Goal: Task Accomplishment & Management: Manage account settings

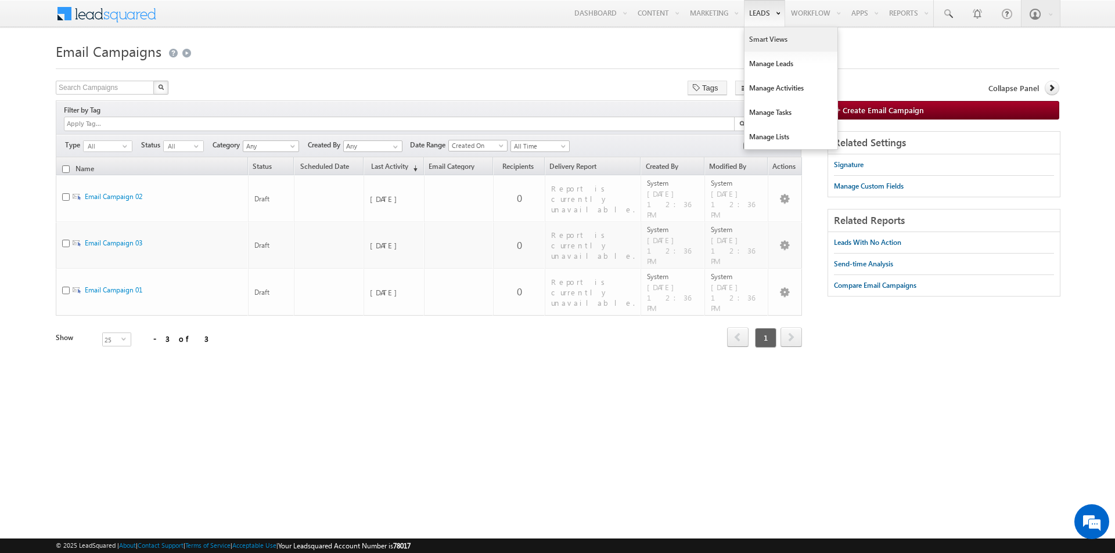
click at [764, 49] on link "Smart Views" at bounding box center [791, 39] width 93 height 24
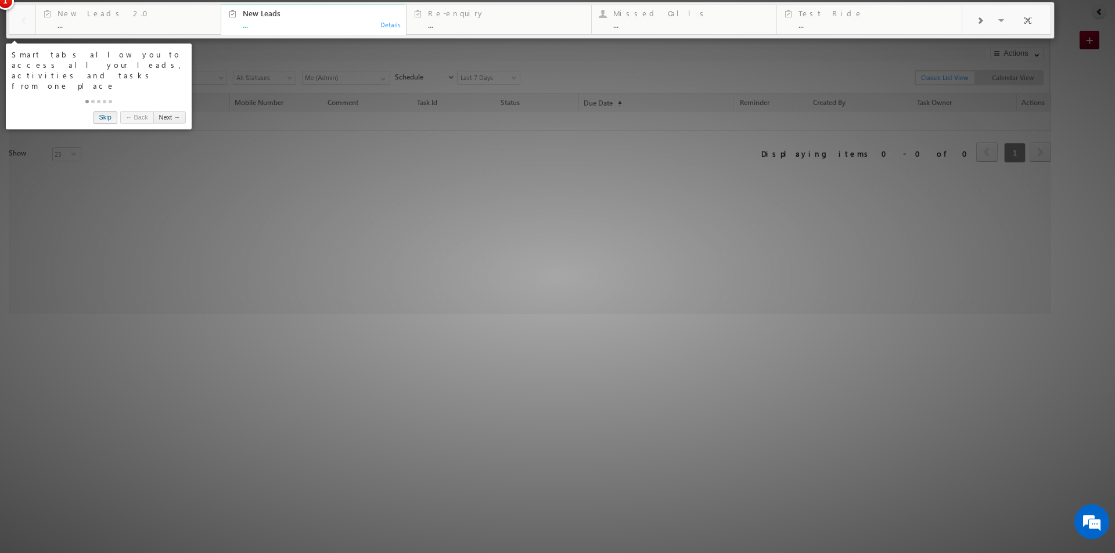
click at [109, 112] on link "Skip" at bounding box center [106, 118] width 24 height 12
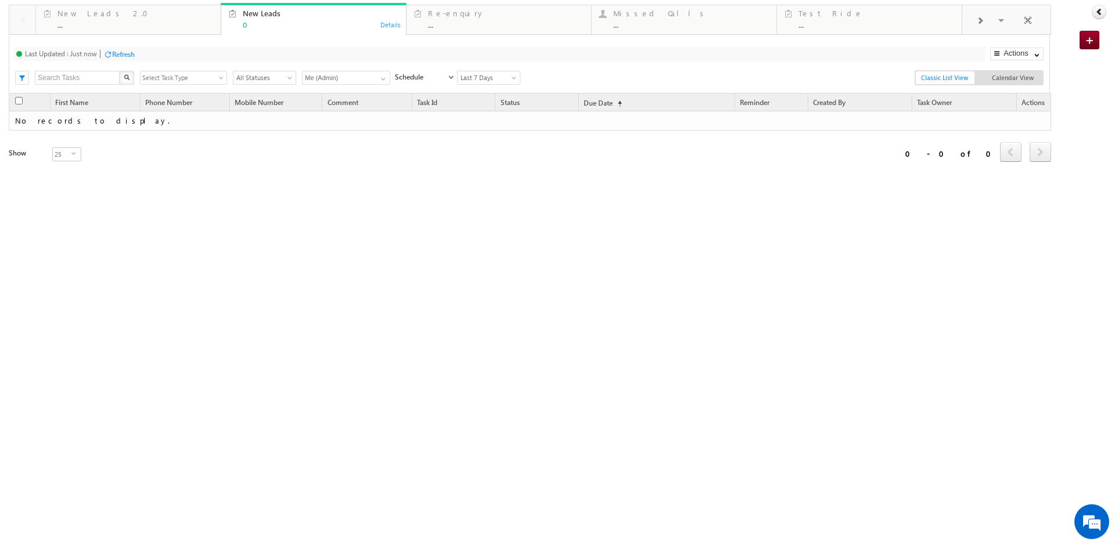
click at [190, 82] on span "Select Task Type" at bounding box center [179, 77] width 77 height 13
click at [197, 80] on span "Select Task Type" at bounding box center [179, 77] width 77 height 13
click at [268, 79] on span "All Statuses" at bounding box center [262, 78] width 59 height 10
click at [345, 75] on input "Me (Admin)" at bounding box center [346, 78] width 88 height 14
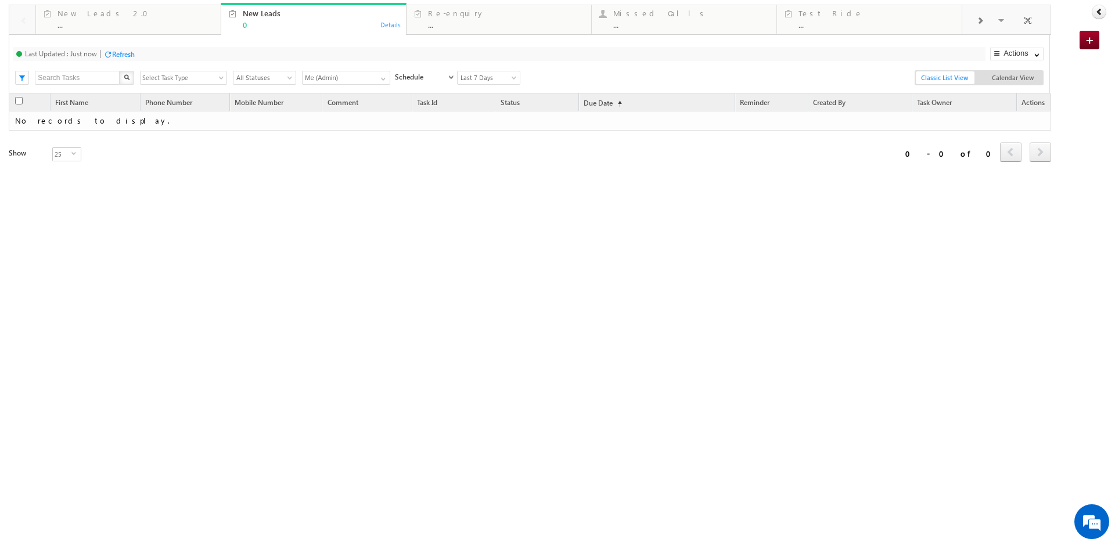
click at [345, 75] on input "Me (Admin)" at bounding box center [346, 78] width 88 height 14
click at [392, 81] on div "Schedule Completed On Schedule Due Go [DATE] [DATE] All Time Custom [DATE] [DAT…" at bounding box center [454, 76] width 131 height 17
click at [378, 77] on link at bounding box center [382, 77] width 15 height 12
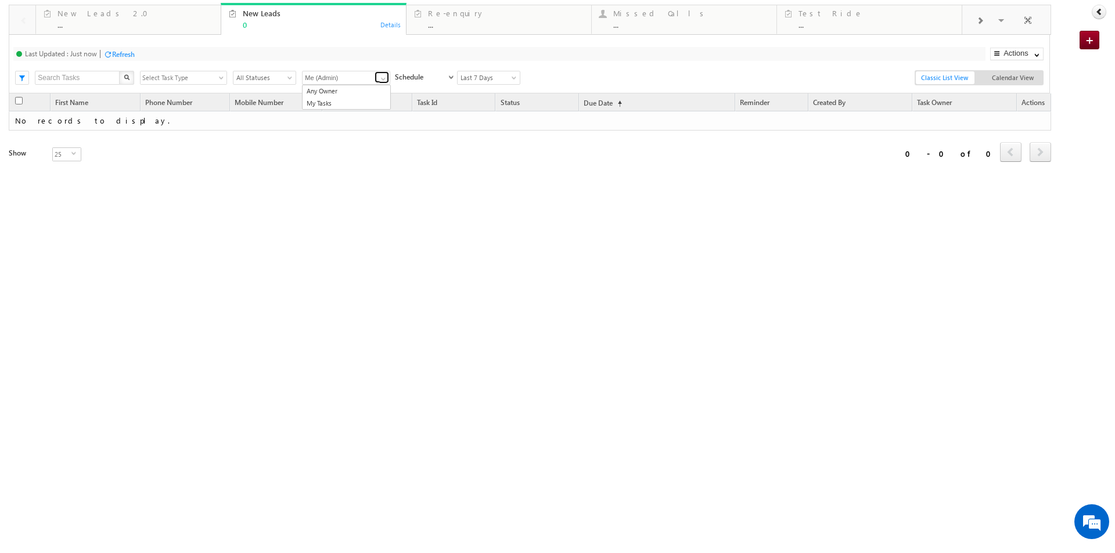
click at [381, 80] on span at bounding box center [383, 78] width 9 height 9
click at [289, 80] on span at bounding box center [290, 79] width 9 height 9
click at [472, 229] on div "Refresh first prev next last 0 - 0 of 0 First Name Phone Number Mobile Number C…" at bounding box center [530, 195] width 1042 height 203
click at [475, 14] on div "Re-enquiry" at bounding box center [506, 13] width 156 height 9
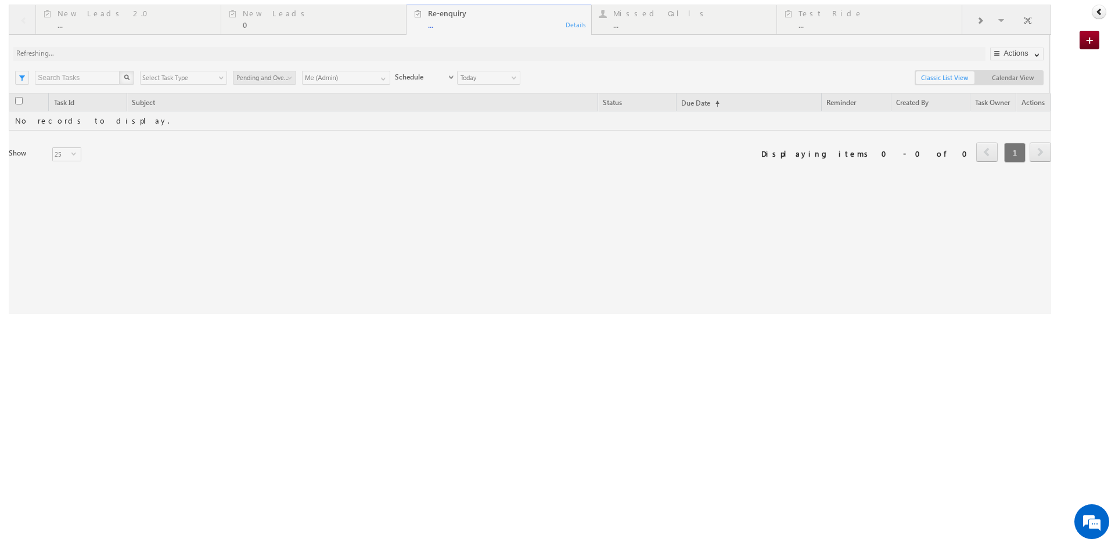
click at [647, 16] on div at bounding box center [530, 160] width 1042 height 310
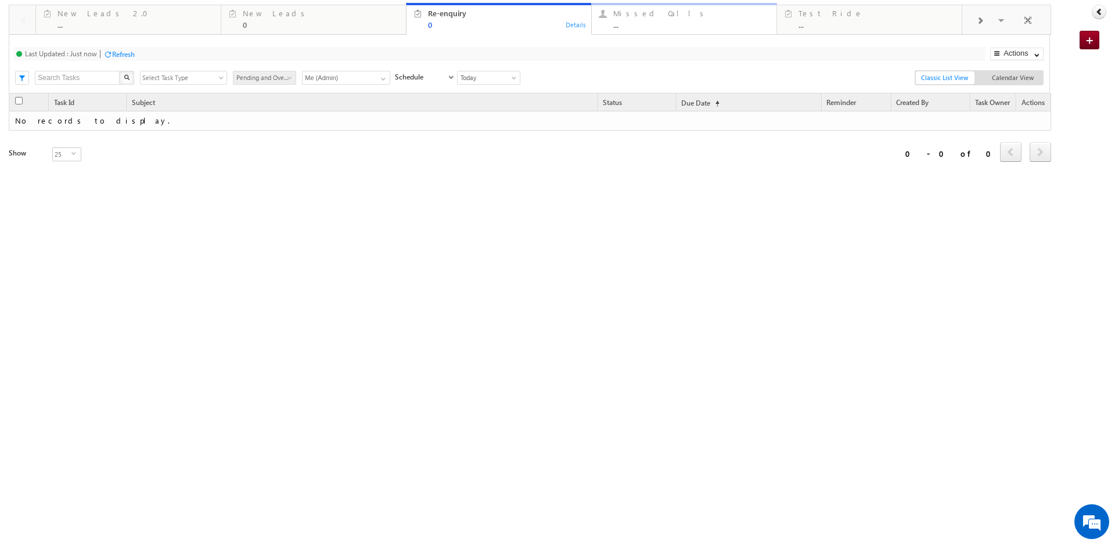
click at [643, 12] on div "Missed Calls" at bounding box center [691, 13] width 156 height 9
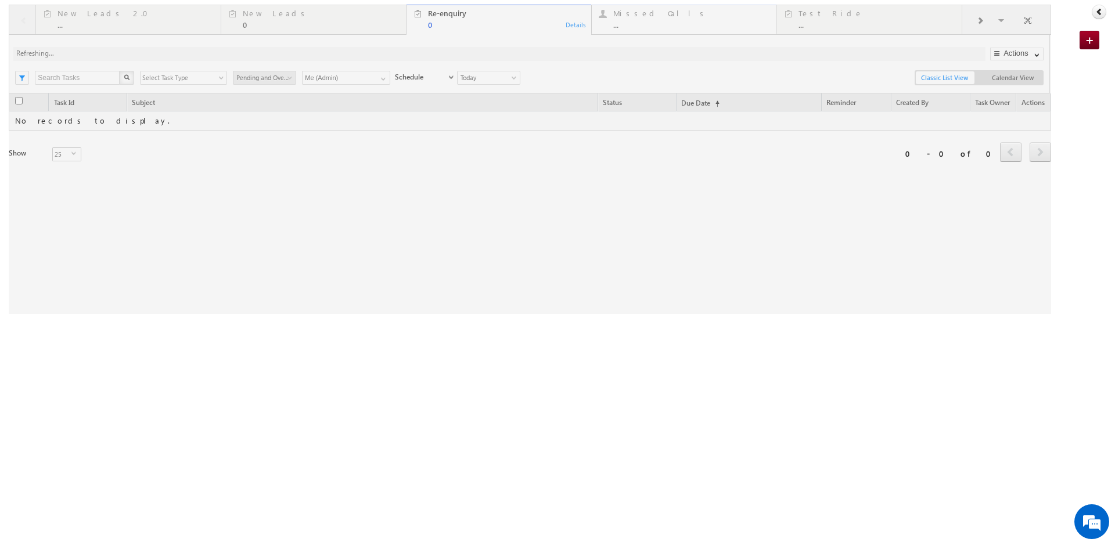
click at [643, 12] on div at bounding box center [530, 160] width 1042 height 310
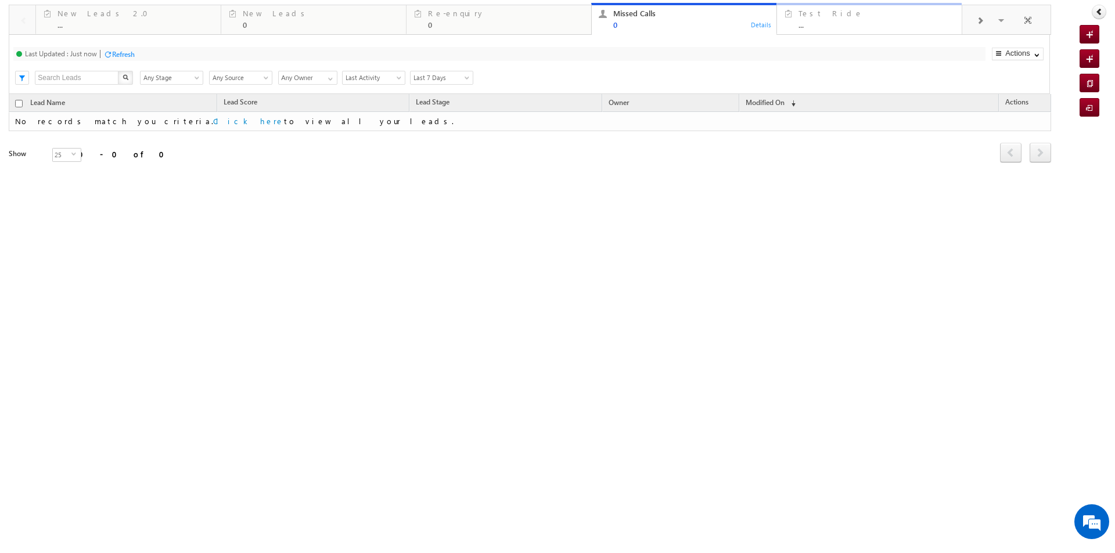
click at [814, 13] on div "Test Ride" at bounding box center [877, 13] width 156 height 9
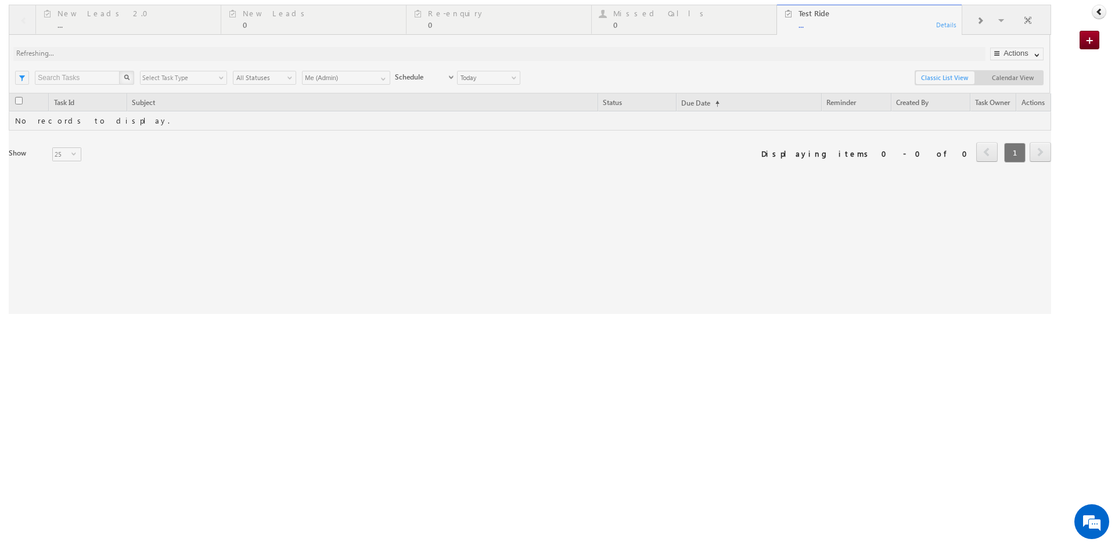
click at [981, 17] on div at bounding box center [530, 160] width 1042 height 310
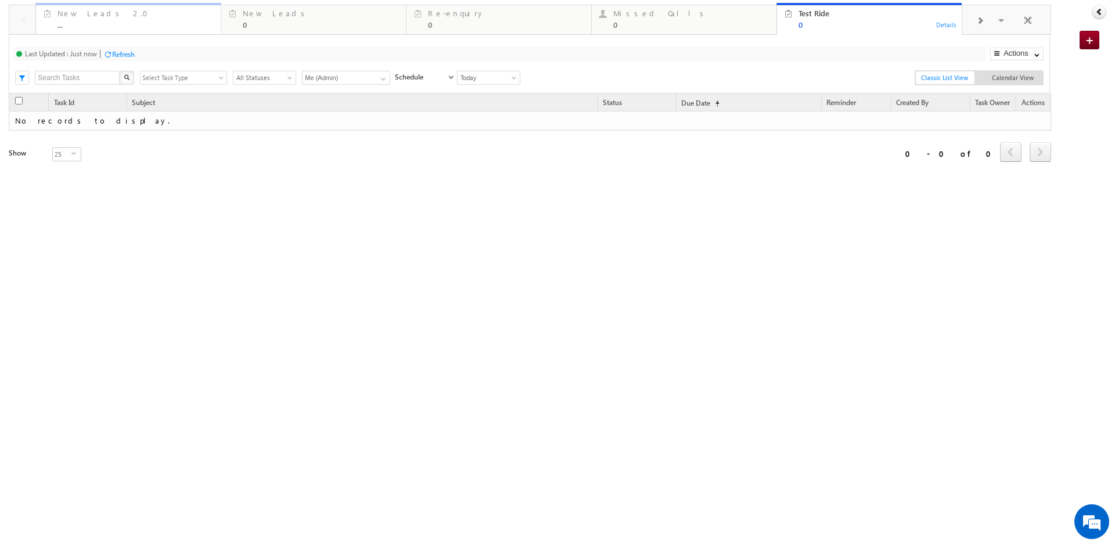
click at [89, 13] on div "New Leads 2.0" at bounding box center [135, 13] width 156 height 9
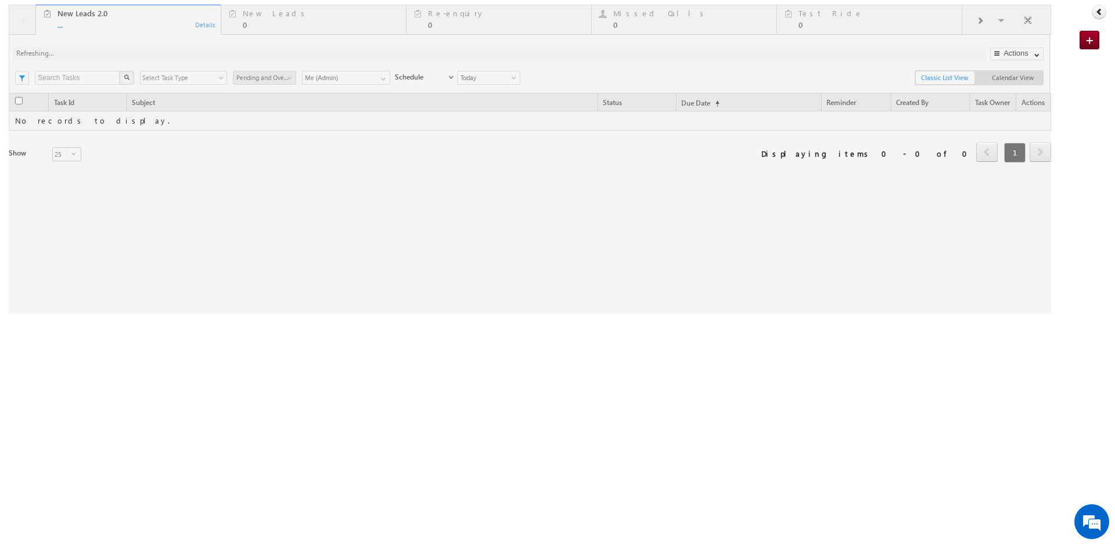
click at [1026, 20] on div at bounding box center [530, 160] width 1042 height 310
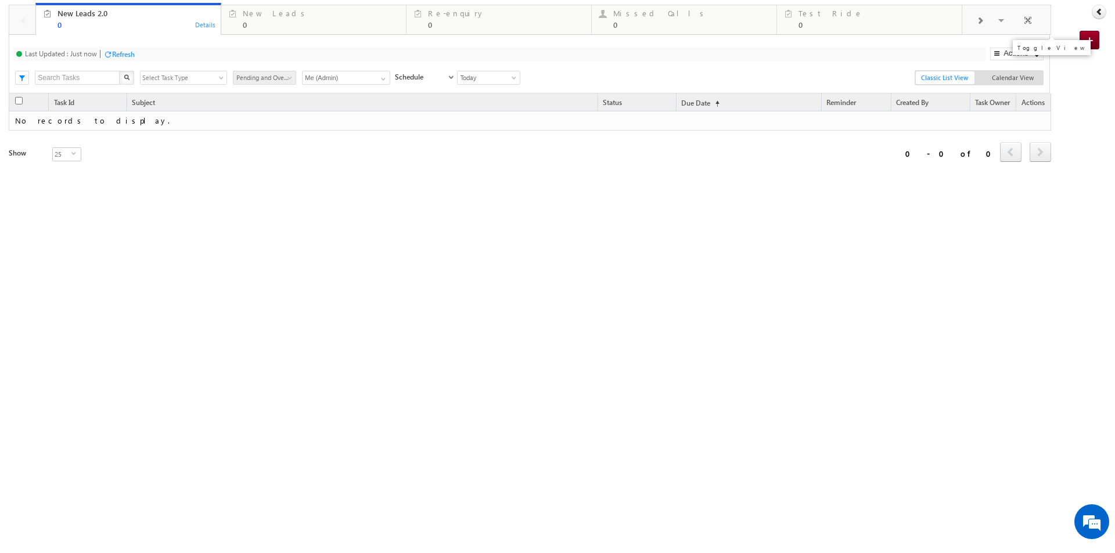
click at [1026, 20] on span at bounding box center [1028, 22] width 12 height 24
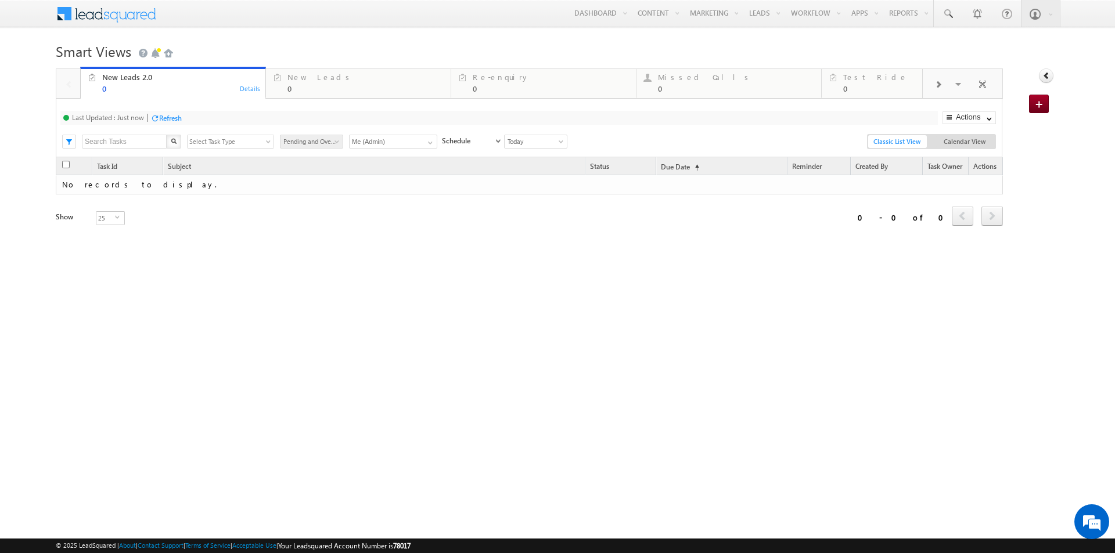
click at [468, 268] on div "Refresh first prev next last 0 - 0 of 0 Task Id Subject Status Due Date (sorted…" at bounding box center [529, 258] width 947 height 203
click at [983, 82] on span at bounding box center [983, 86] width 12 height 24
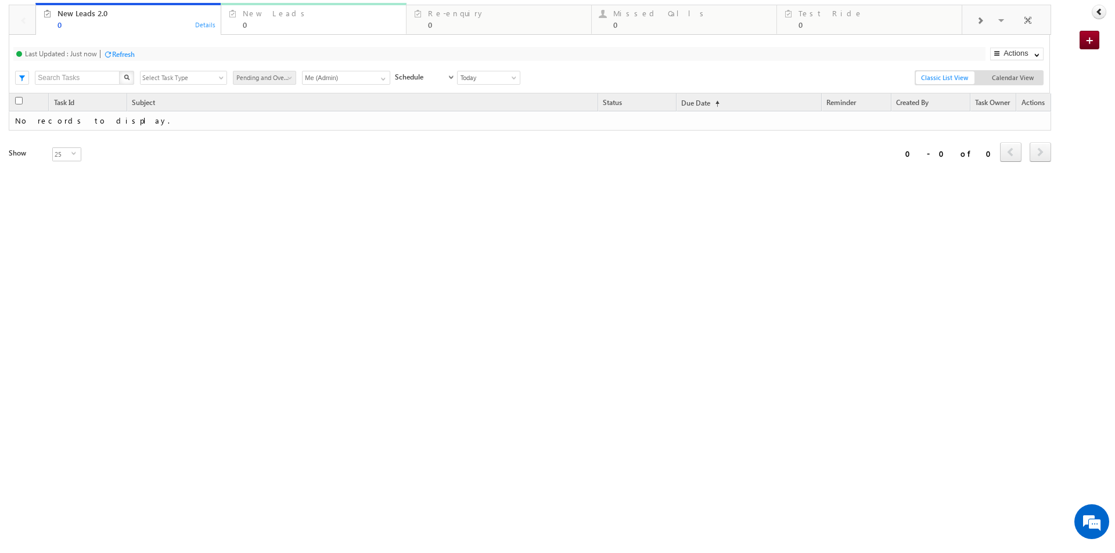
click at [289, 24] on div "0" at bounding box center [321, 24] width 156 height 9
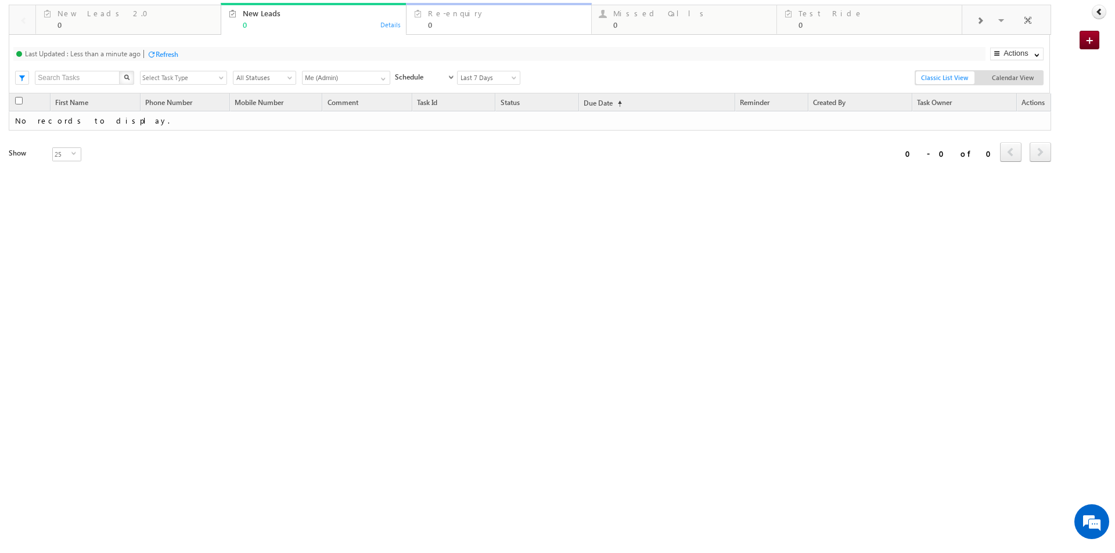
click at [499, 23] on div "0" at bounding box center [506, 24] width 156 height 9
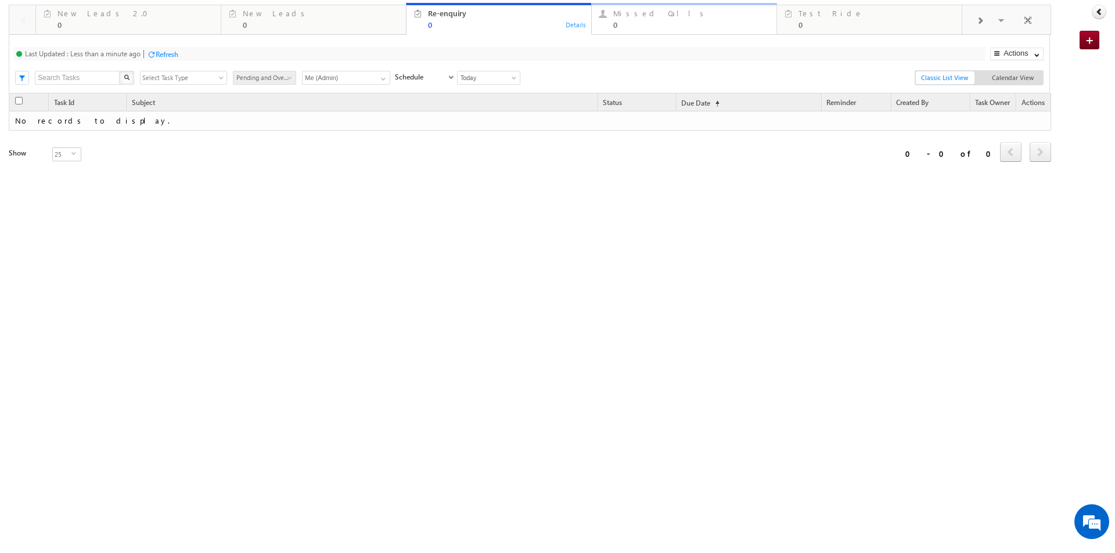
click at [682, 10] on div "Missed Calls" at bounding box center [691, 13] width 156 height 9
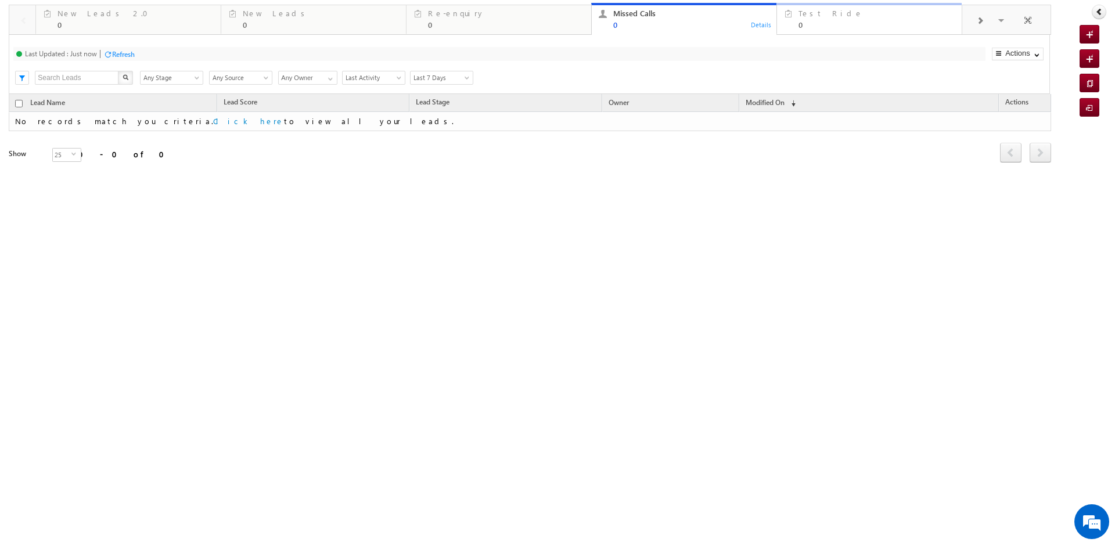
click at [830, 33] on link "Test Ride 0 Details" at bounding box center [869, 18] width 186 height 31
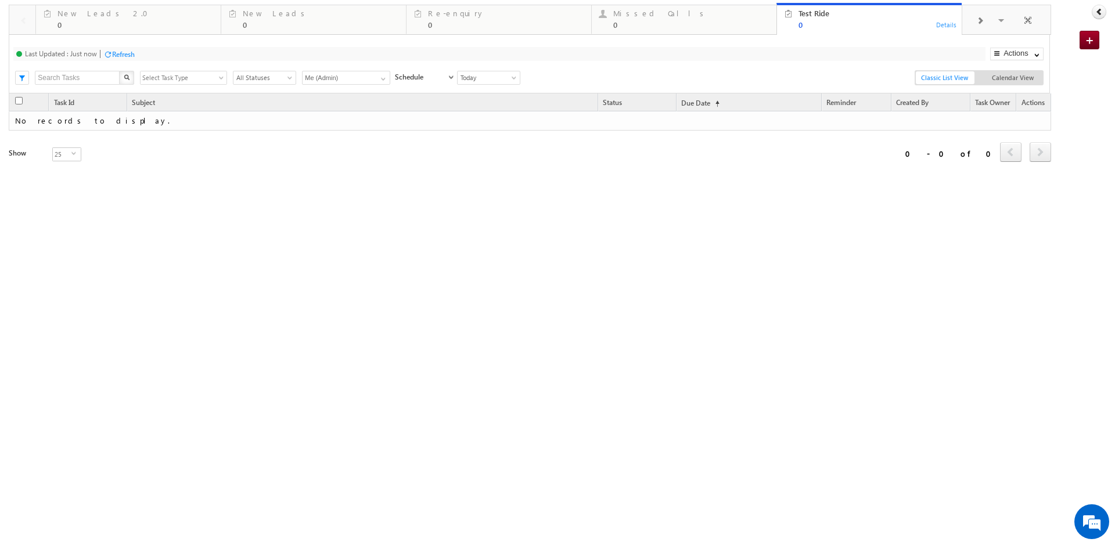
drag, startPoint x: 662, startPoint y: 23, endPoint x: 647, endPoint y: 44, distance: 26.3
click at [490, 37] on div "Last Updated : Just now Refresh Refreshing... Search X Test Ride Select Task Ty…" at bounding box center [529, 64] width 1041 height 59
click at [269, 26] on div "0" at bounding box center [321, 24] width 156 height 9
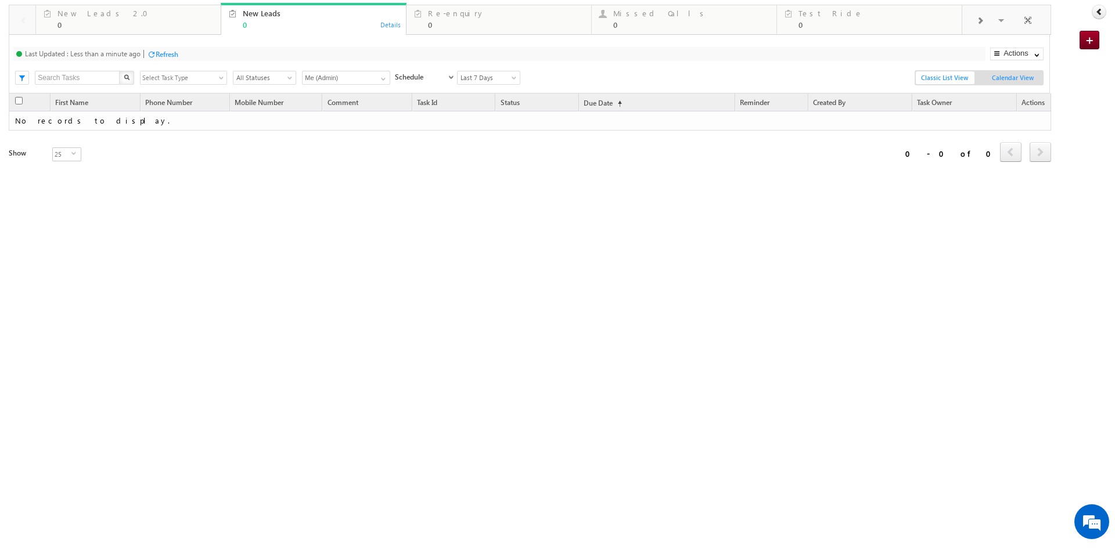
click at [1008, 75] on span "Calendar View" at bounding box center [1013, 77] width 59 height 13
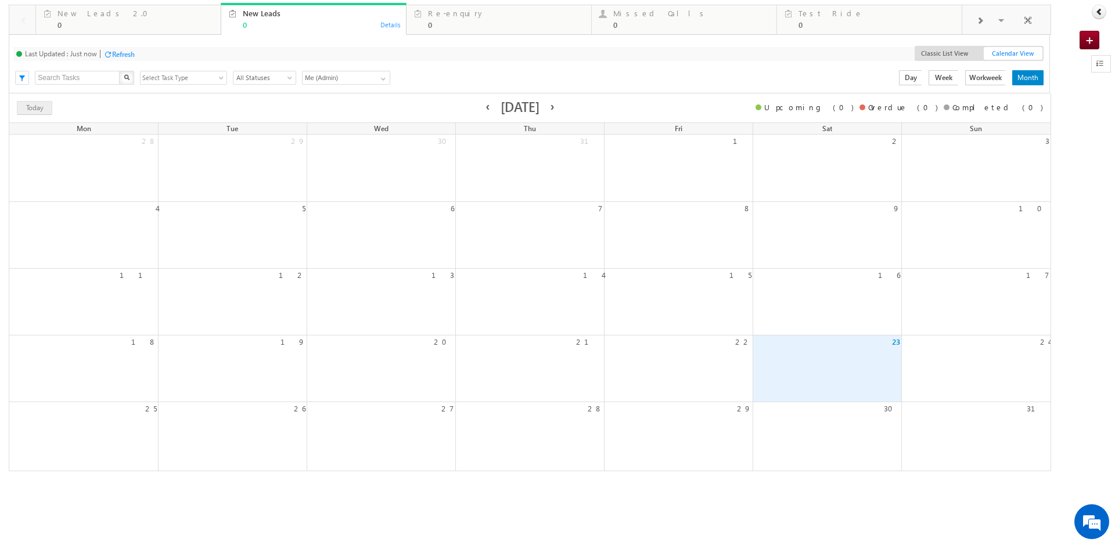
click at [939, 54] on span "Classic List View" at bounding box center [945, 53] width 59 height 13
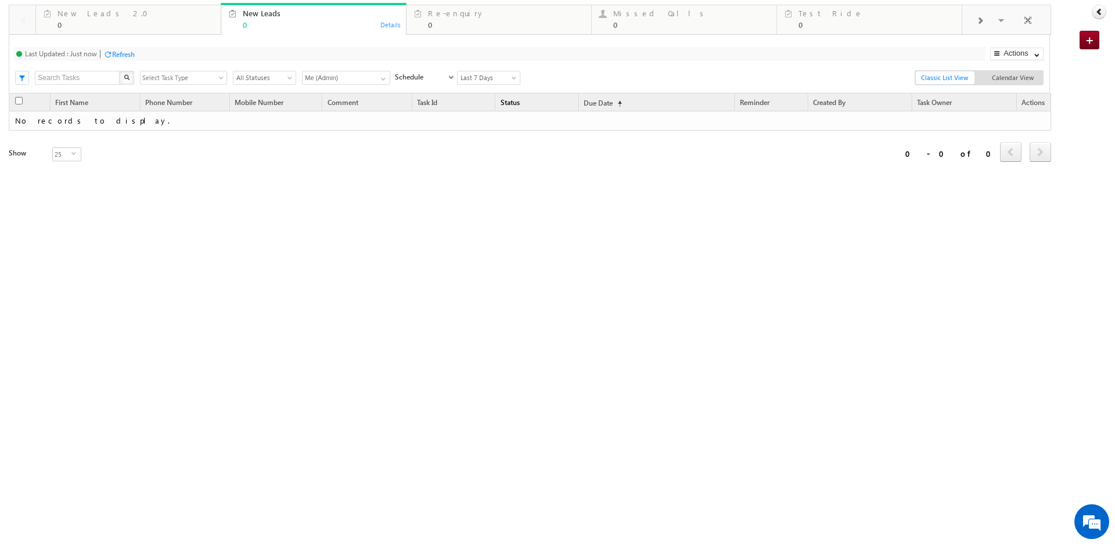
click at [546, 106] on span "Status" at bounding box center [537, 105] width 82 height 12
click at [117, 57] on div "Refresh" at bounding box center [123, 54] width 23 height 9
